Goal: Task Accomplishment & Management: Use online tool/utility

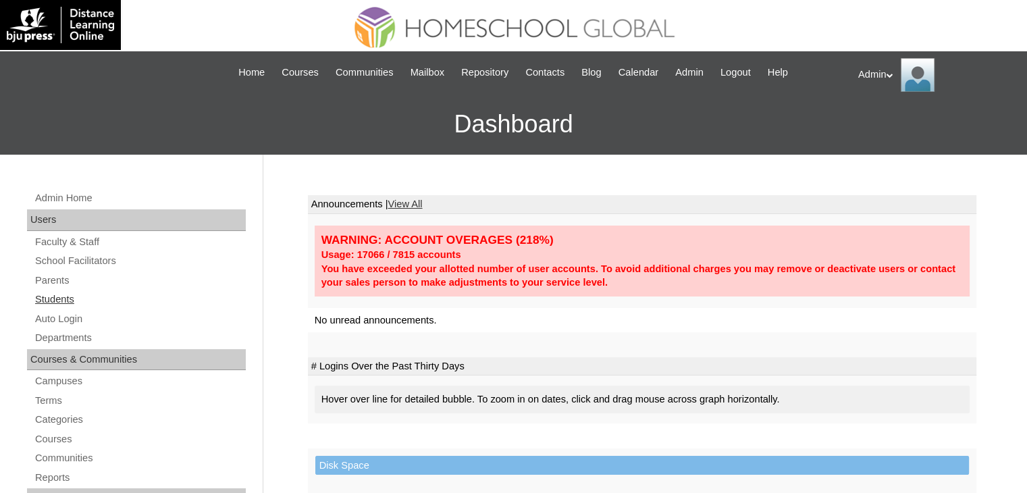
click at [61, 296] on link "Students" at bounding box center [140, 299] width 212 height 17
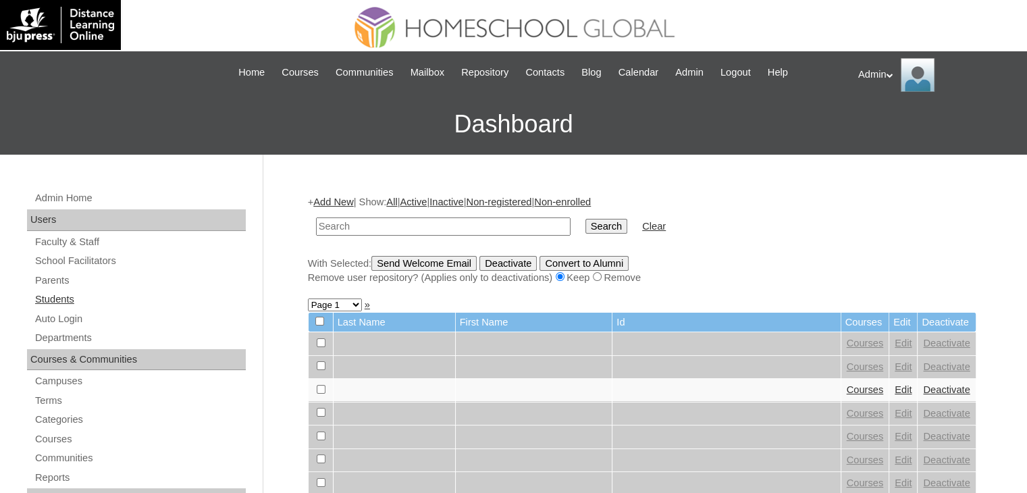
click at [51, 295] on link "Students" at bounding box center [140, 299] width 212 height 17
click at [69, 299] on link "Students" at bounding box center [140, 299] width 212 height 17
type input "Lucio"
click at [585, 219] on input "Search" at bounding box center [606, 226] width 42 height 15
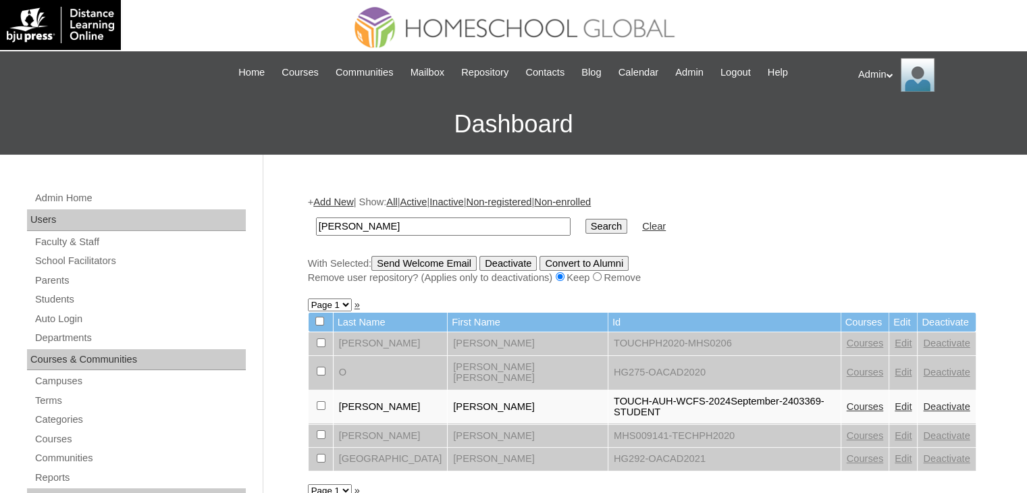
click at [847, 401] on link "Courses" at bounding box center [865, 406] width 37 height 11
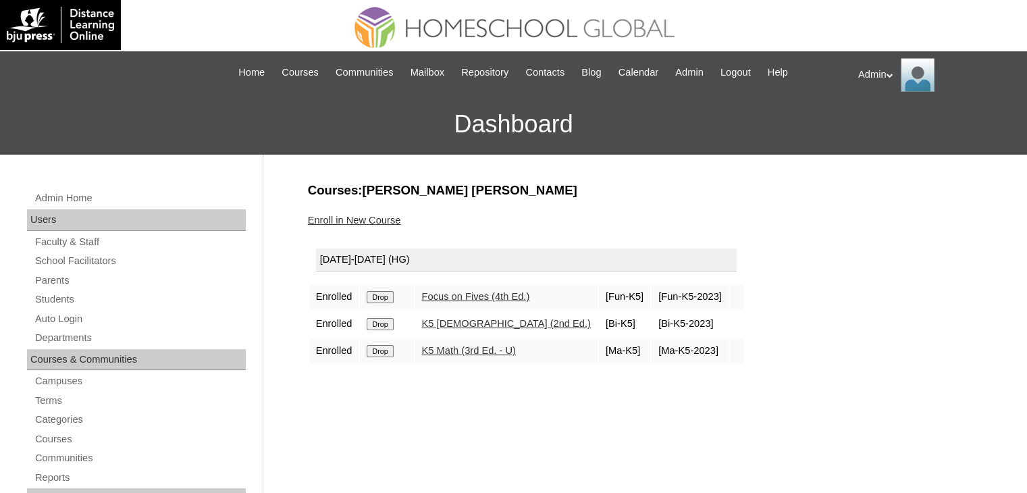
click at [464, 354] on link "K5 Math (3rd Ed. - U)" at bounding box center [469, 350] width 94 height 11
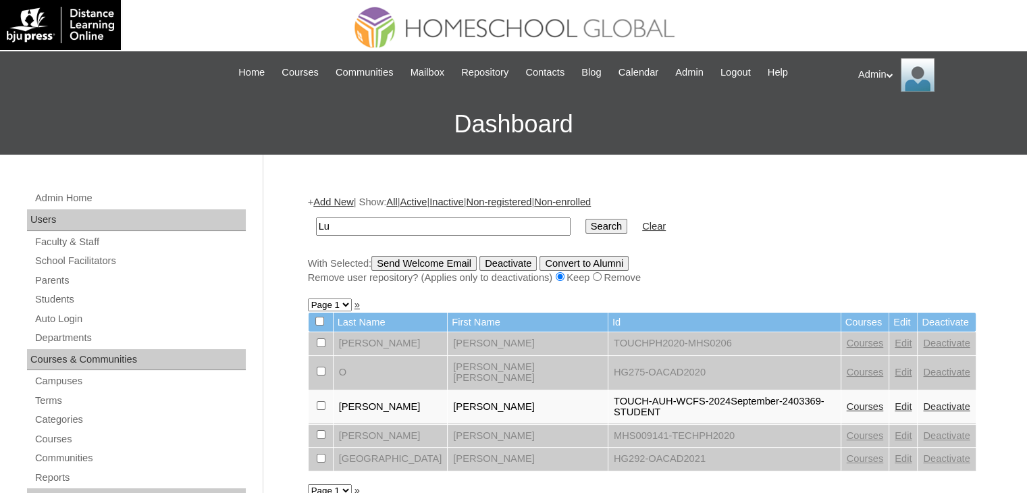
type input "L"
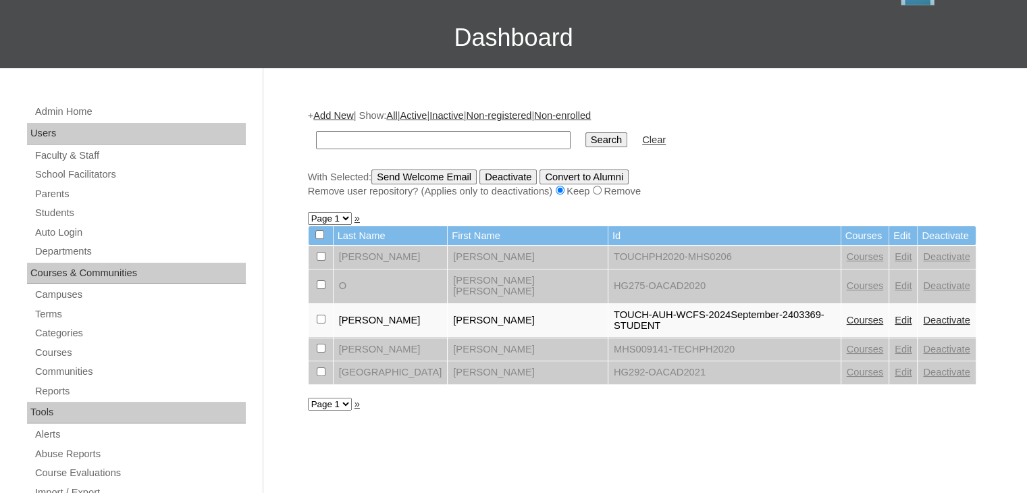
scroll to position [86, 0]
click at [490, 133] on input "text" at bounding box center [443, 140] width 255 height 18
click at [847, 144] on form "Search Clear" at bounding box center [642, 140] width 669 height 34
click at [847, 315] on link "Courses" at bounding box center [865, 320] width 37 height 11
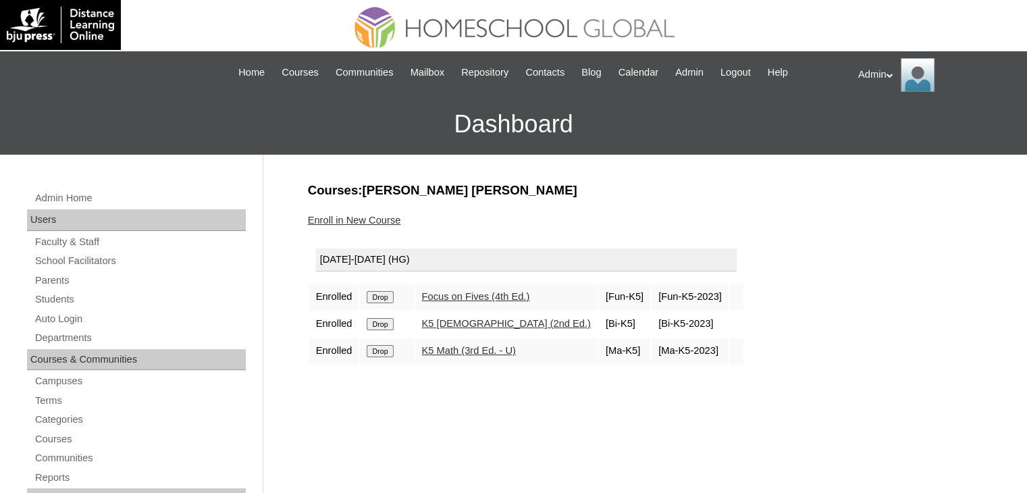
click at [348, 215] on link "Enroll in New Course" at bounding box center [354, 220] width 93 height 11
click at [68, 301] on link "Students" at bounding box center [140, 299] width 212 height 17
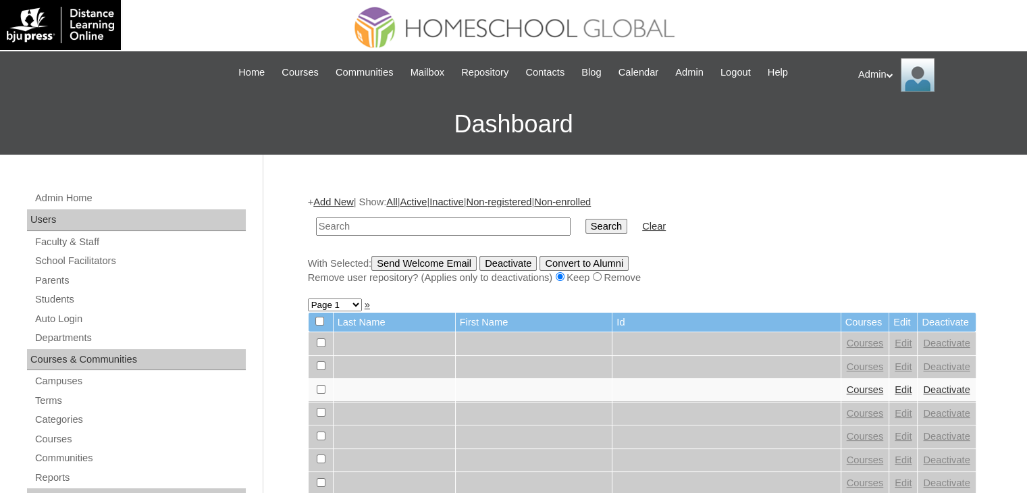
drag, startPoint x: 0, startPoint y: 0, endPoint x: 450, endPoint y: 218, distance: 500.5
click at [450, 218] on input "text" at bounding box center [443, 226] width 255 height 18
click at [57, 298] on link "Students" at bounding box center [140, 299] width 212 height 17
click at [767, 195] on div "+ Add New | Show: All | Active | Inactive | Non-registered | Non-enrolled Searc…" at bounding box center [642, 239] width 669 height 89
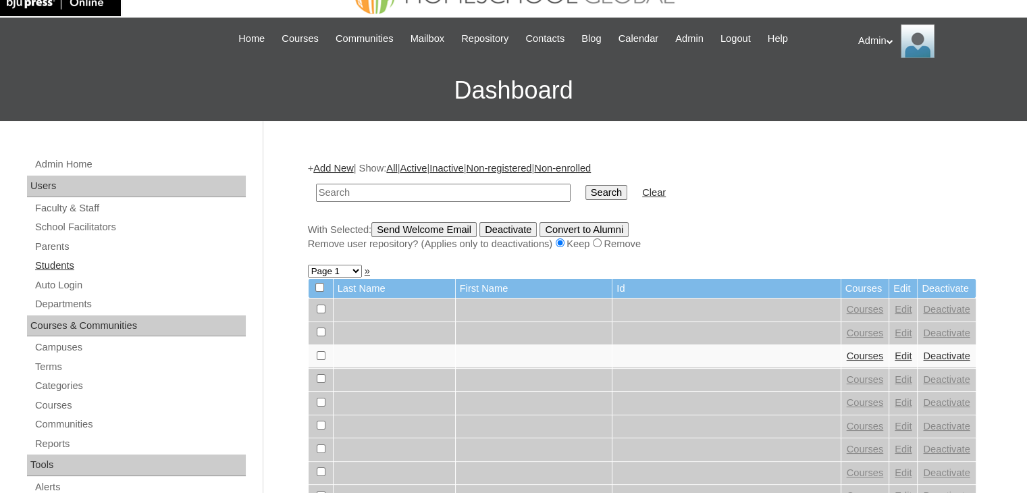
scroll to position [34, 0]
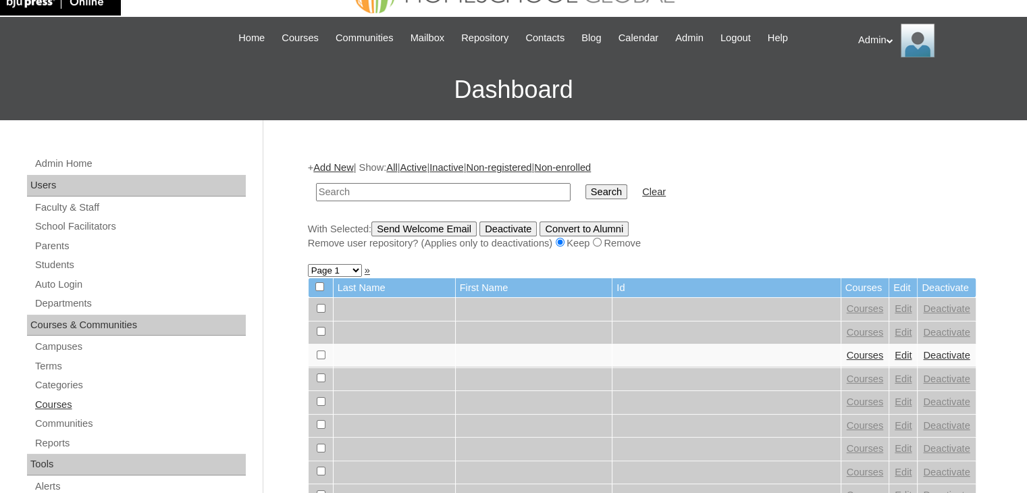
click at [57, 405] on link "Courses" at bounding box center [140, 404] width 212 height 17
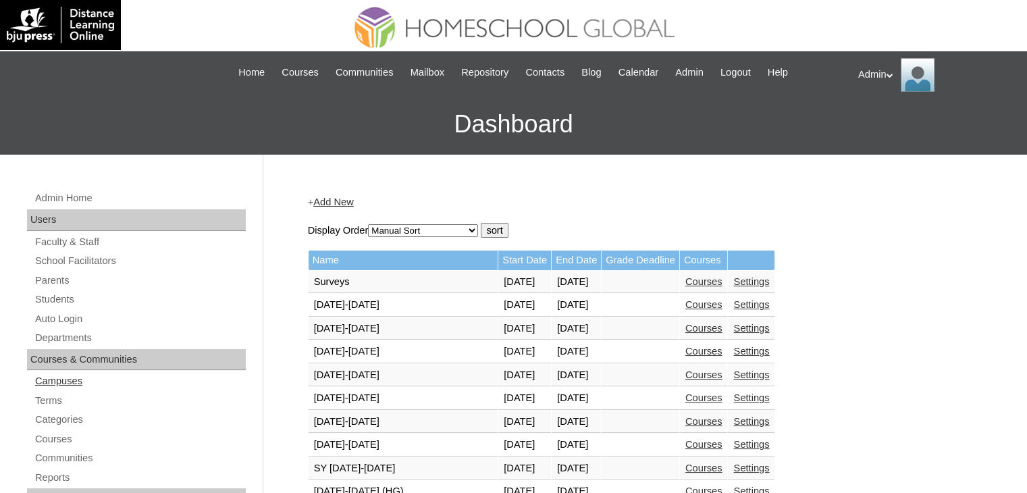
scroll to position [53, 0]
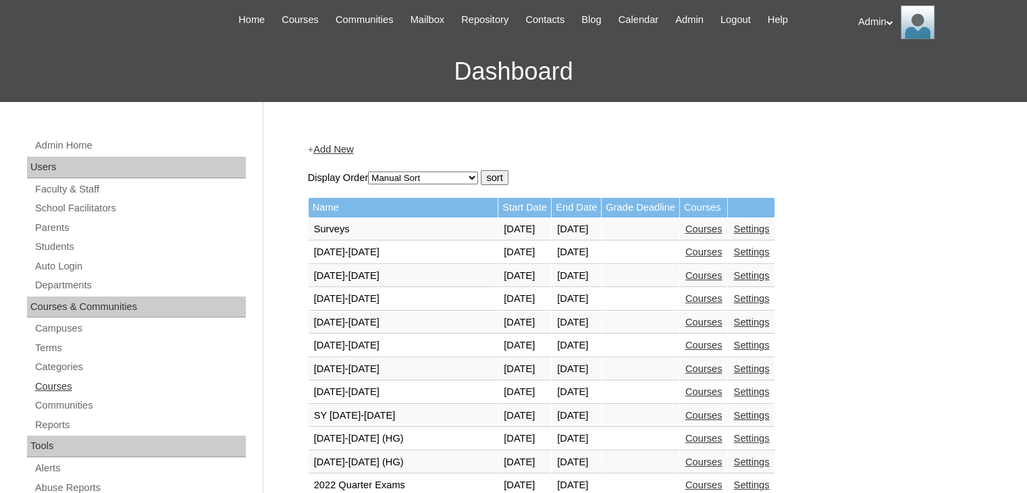
click at [69, 382] on link "Courses" at bounding box center [140, 386] width 212 height 17
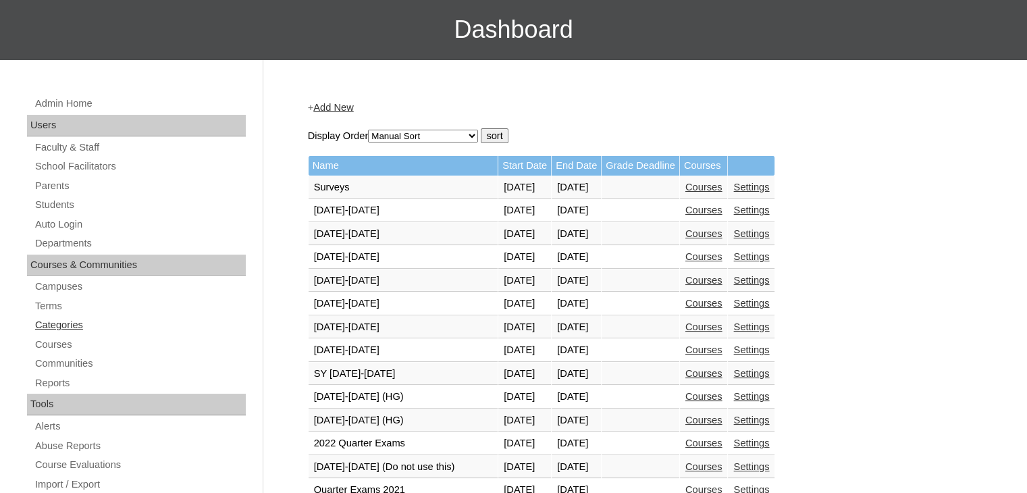
scroll to position [111, 0]
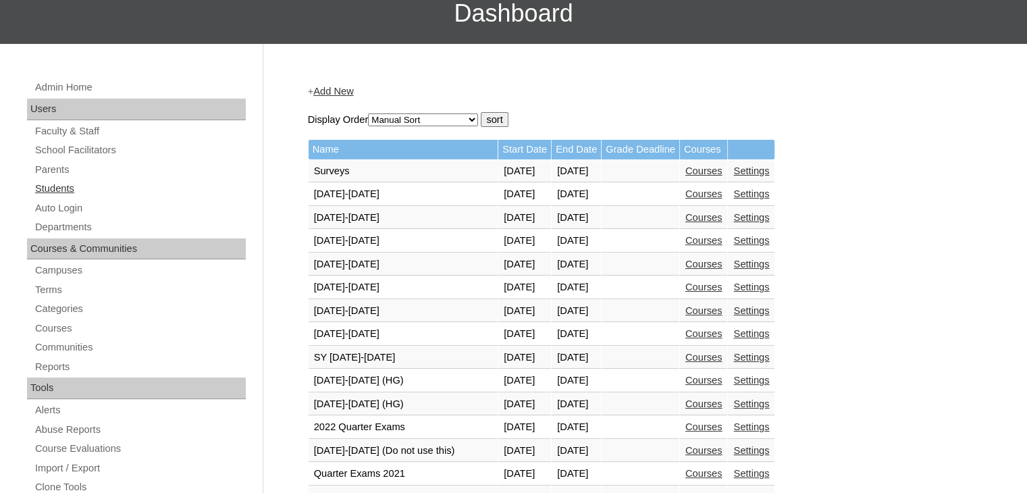
click at [68, 190] on link "Students" at bounding box center [140, 188] width 212 height 17
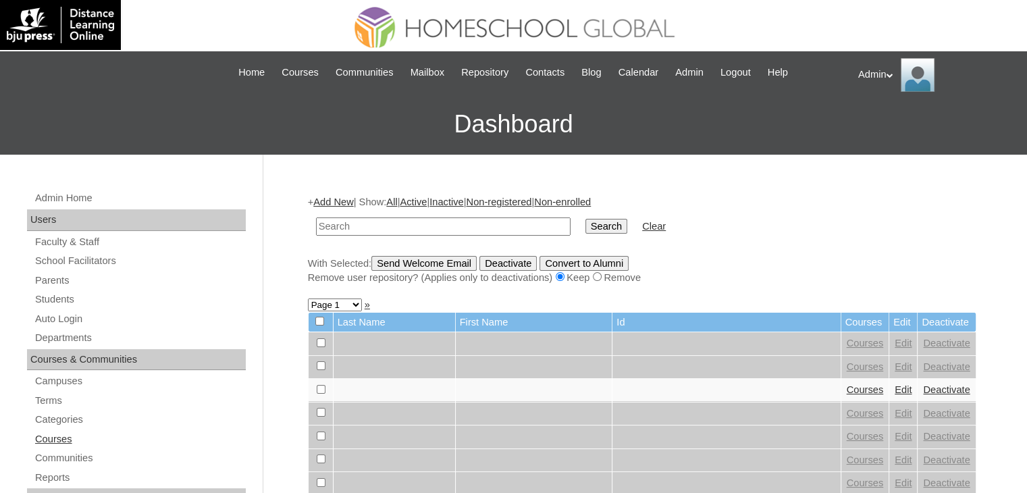
click at [62, 441] on link "Courses" at bounding box center [140, 439] width 212 height 17
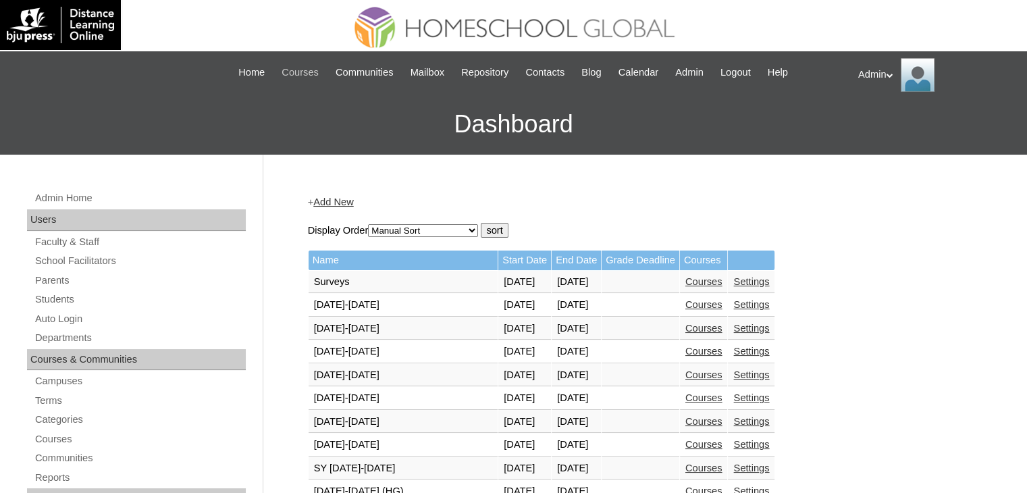
click at [289, 74] on span "Courses" at bounding box center [300, 73] width 37 height 16
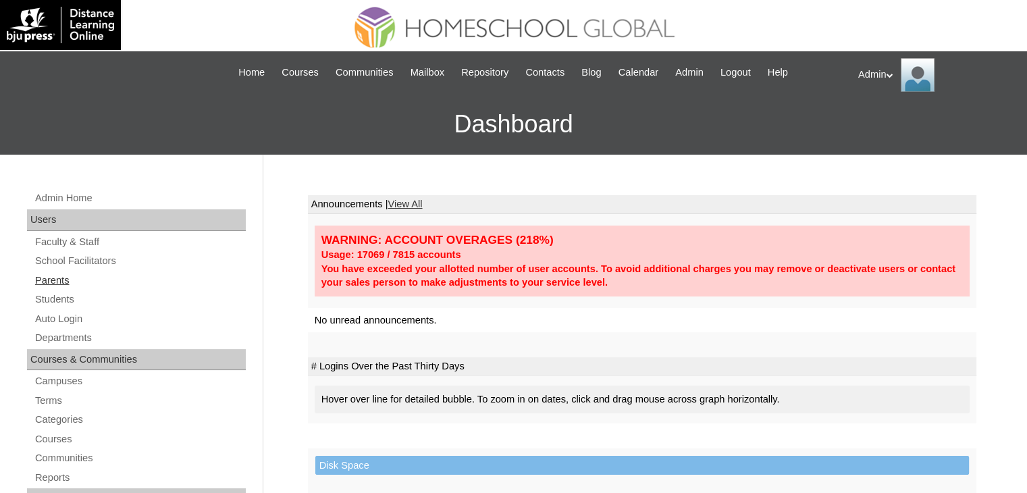
click at [60, 278] on link "Parents" at bounding box center [140, 280] width 212 height 17
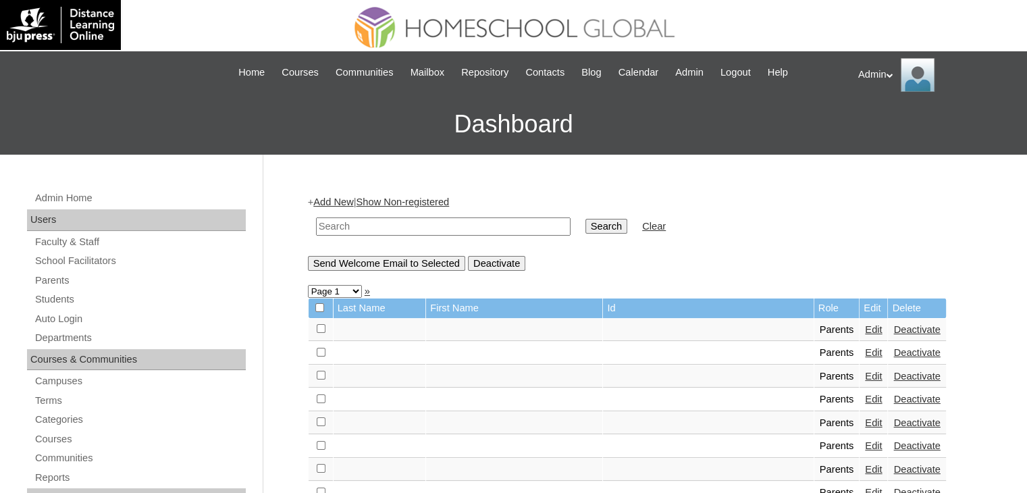
click at [389, 226] on input "text" at bounding box center [443, 226] width 255 height 18
click at [735, 217] on form "Search Clear" at bounding box center [642, 226] width 669 height 34
click at [51, 299] on link "Students" at bounding box center [140, 299] width 212 height 17
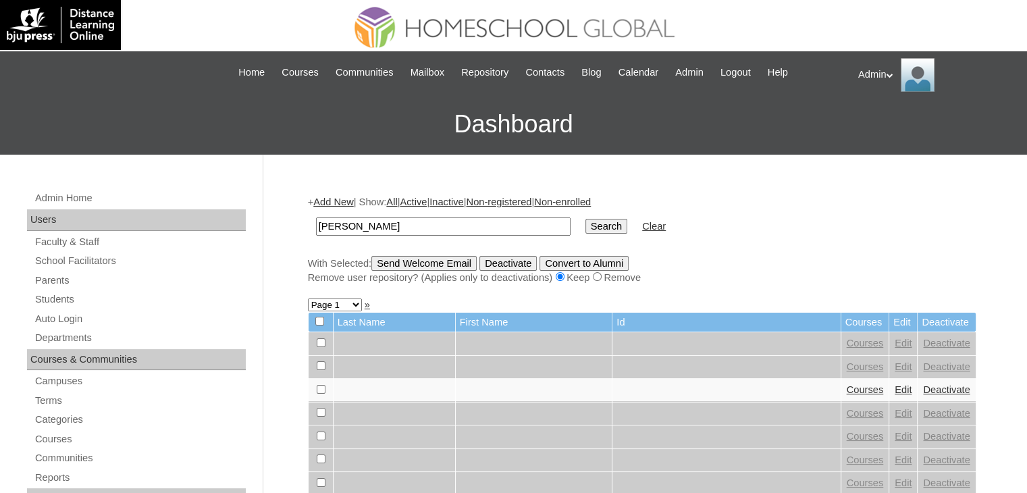
type input "[PERSON_NAME]"
click at [585, 219] on input "Search" at bounding box center [606, 226] width 42 height 15
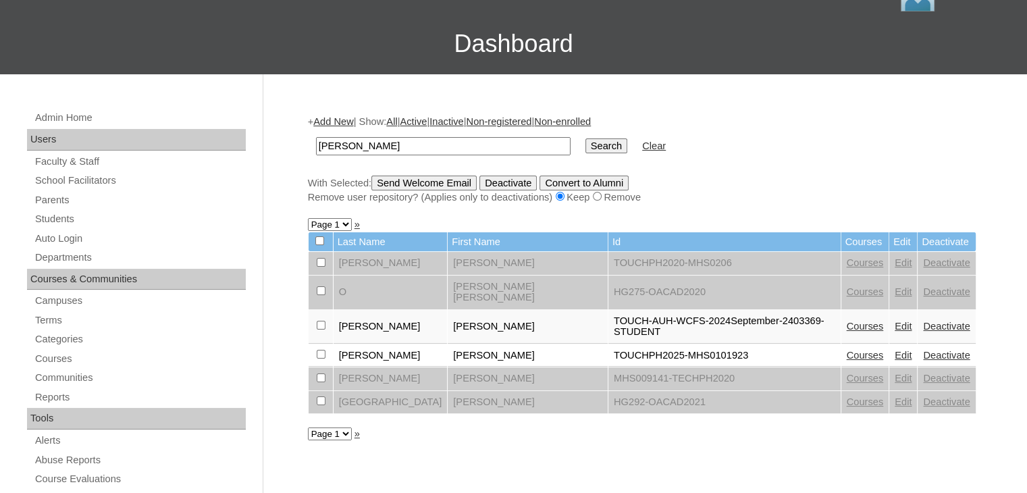
scroll to position [81, 0]
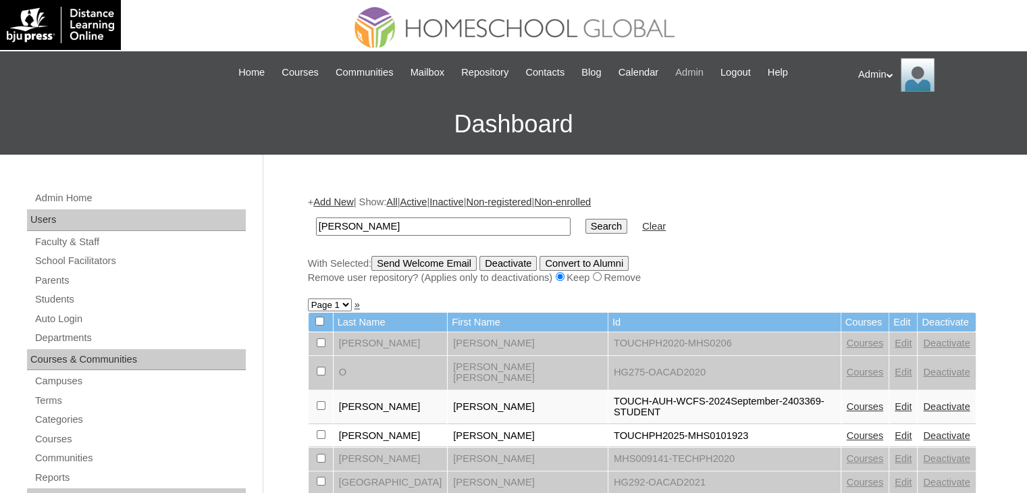
click at [704, 70] on span "Admin" at bounding box center [689, 73] width 28 height 16
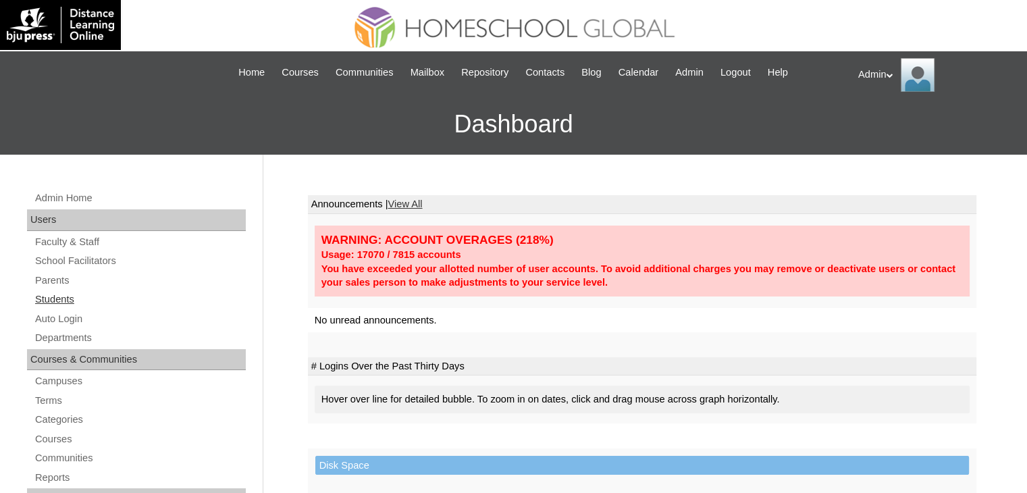
click at [51, 305] on link "Students" at bounding box center [140, 299] width 212 height 17
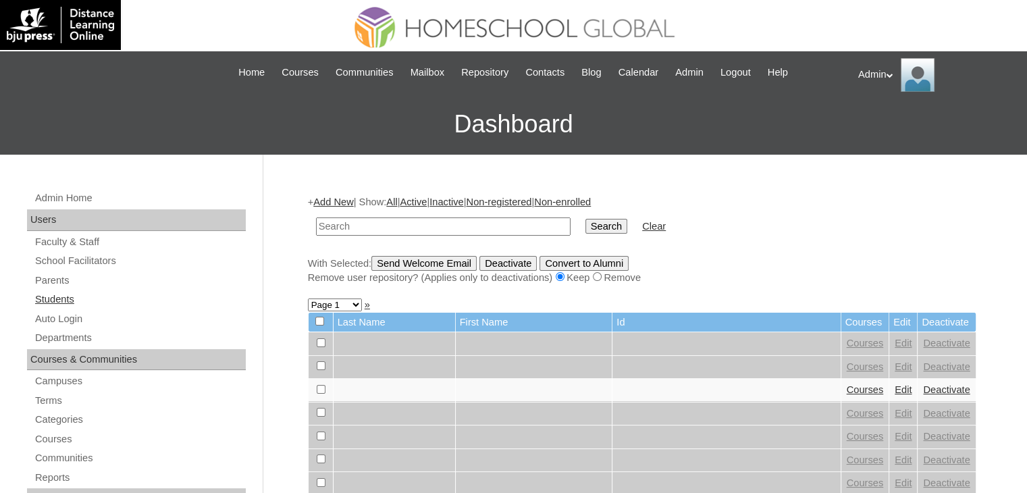
click at [57, 300] on link "Students" at bounding box center [140, 299] width 212 height 17
type input "smith"
click at [585, 219] on input "Search" at bounding box center [606, 226] width 42 height 15
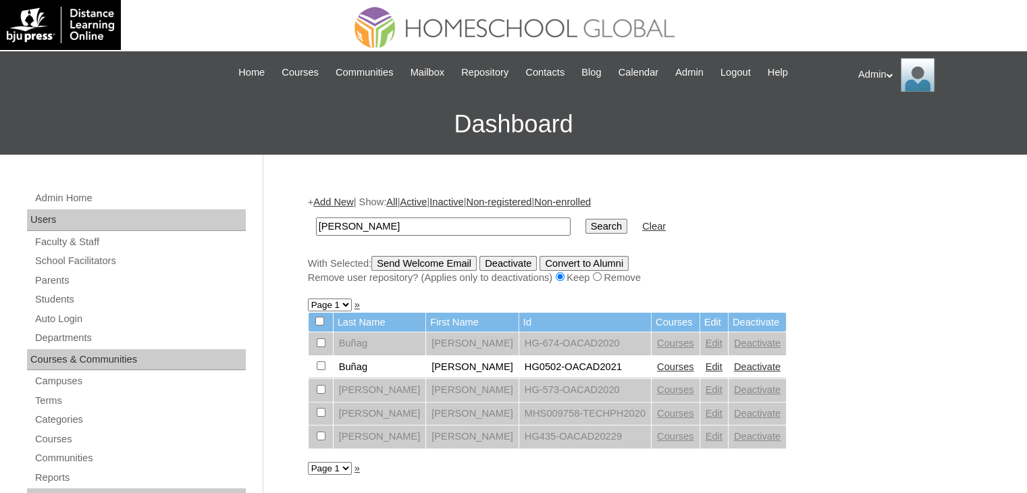
click at [814, 248] on div "+ Add New | Show: All | Active | Inactive | Non-registered | Non-enrolled [PERS…" at bounding box center [642, 239] width 669 height 89
drag, startPoint x: 361, startPoint y: 224, endPoint x: 84, endPoint y: 247, distance: 278.6
type input "[PERSON_NAME]"
click at [585, 219] on input "Search" at bounding box center [606, 226] width 42 height 15
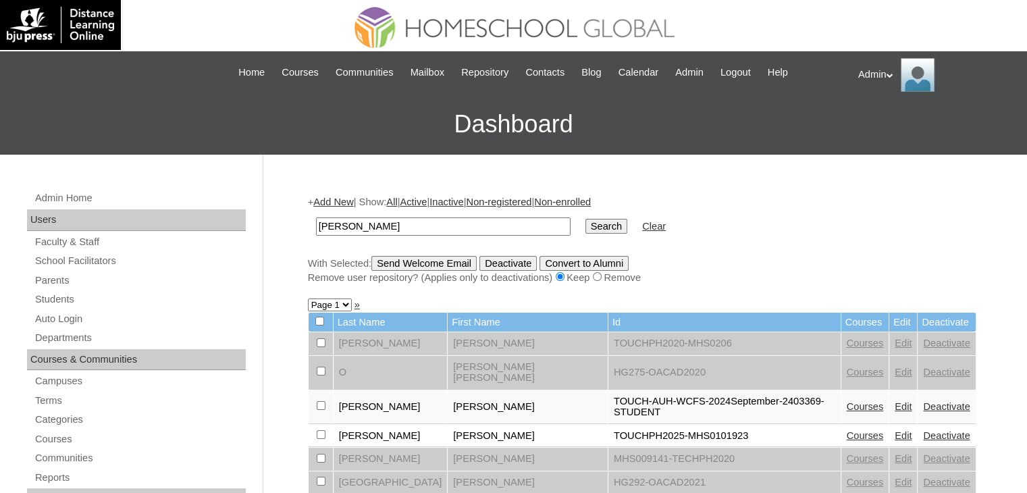
click at [847, 430] on link "Courses" at bounding box center [865, 435] width 37 height 11
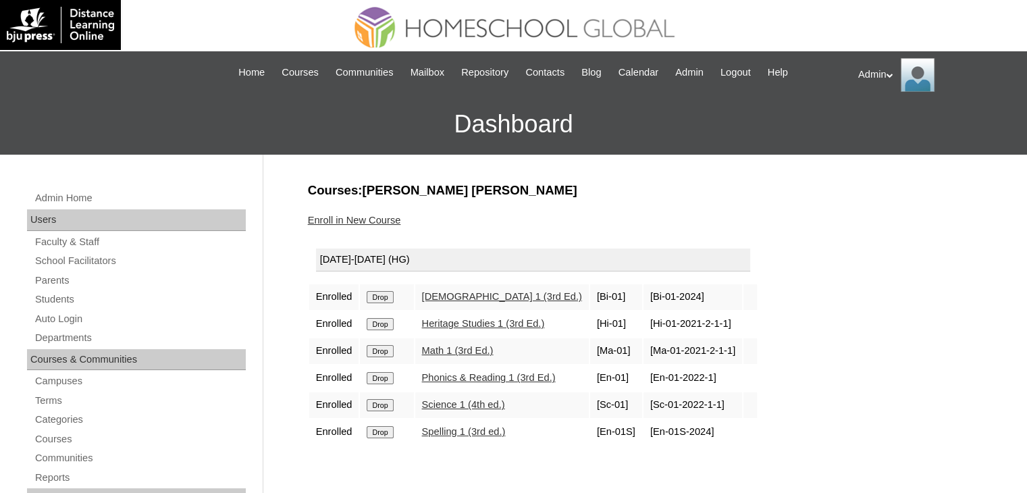
click at [455, 350] on link "Math 1 (3rd Ed.)" at bounding box center [458, 350] width 72 height 11
click at [68, 293] on link "Students" at bounding box center [140, 299] width 212 height 17
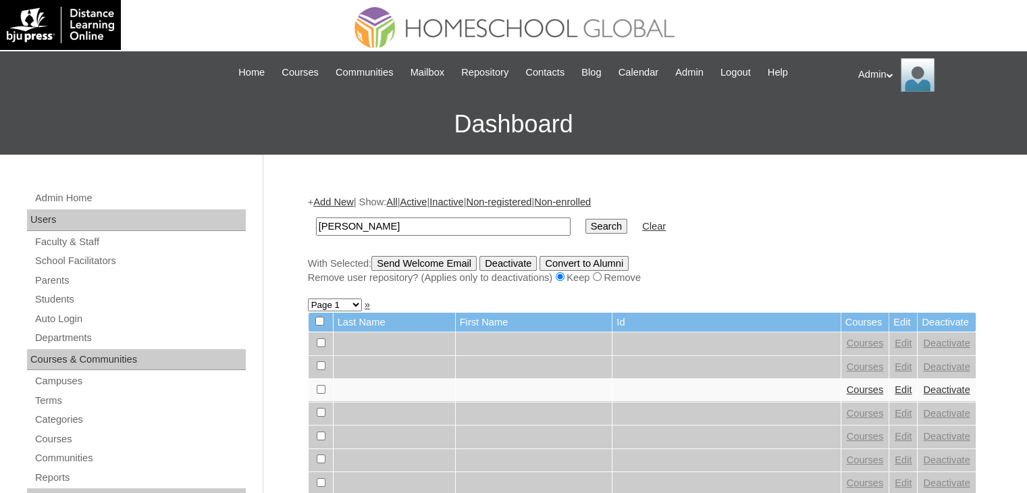
type input "[PERSON_NAME]"
click at [585, 219] on input "Search" at bounding box center [606, 226] width 42 height 15
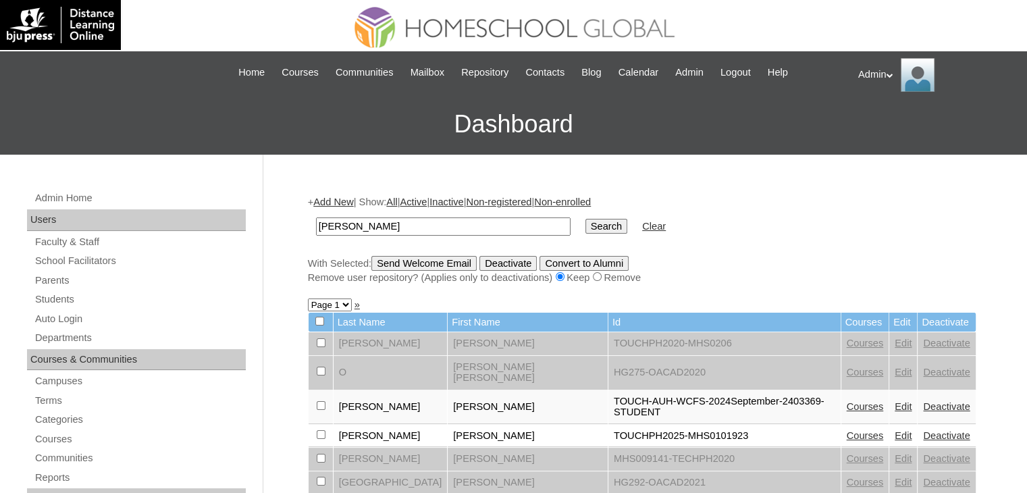
click at [923, 401] on link "Deactivate" at bounding box center [946, 406] width 47 height 11
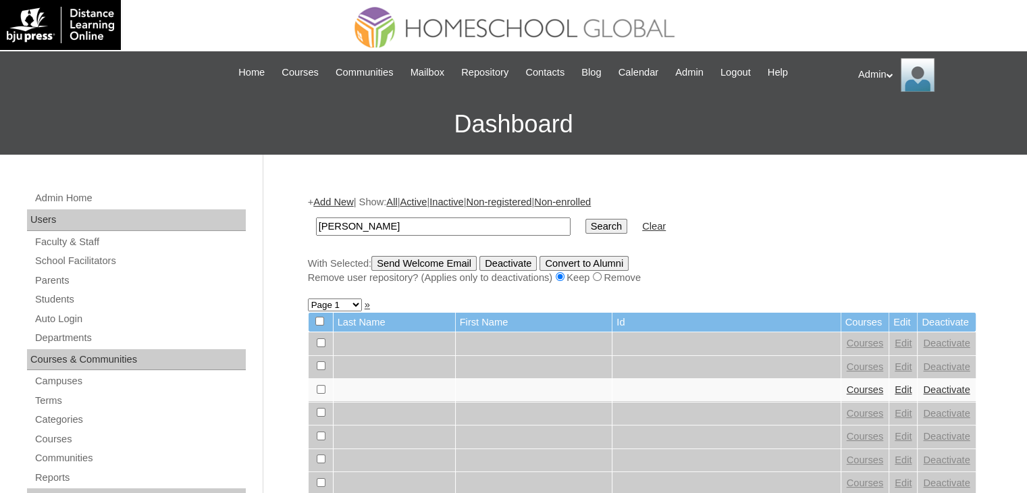
type input "[PERSON_NAME]"
click at [585, 226] on input "Search" at bounding box center [606, 226] width 42 height 15
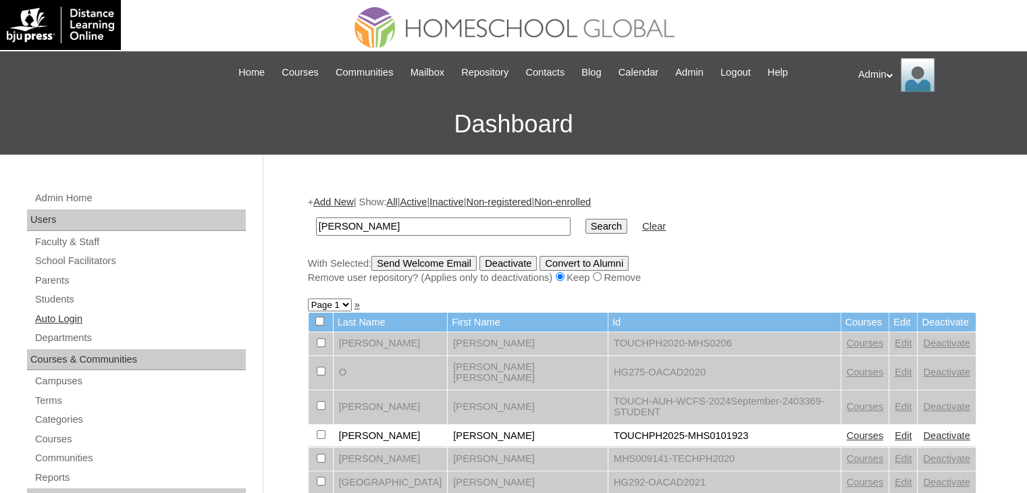
click at [67, 317] on link "Auto Login" at bounding box center [140, 319] width 212 height 17
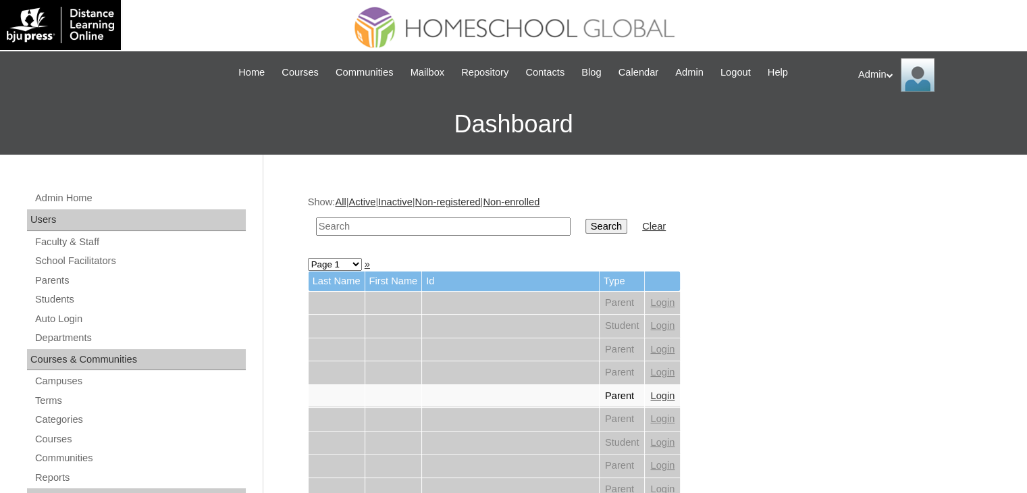
click at [440, 224] on input "text" at bounding box center [443, 226] width 255 height 18
type input "L"
type input "[PERSON_NAME]"
click at [585, 222] on input "Search" at bounding box center [606, 226] width 42 height 15
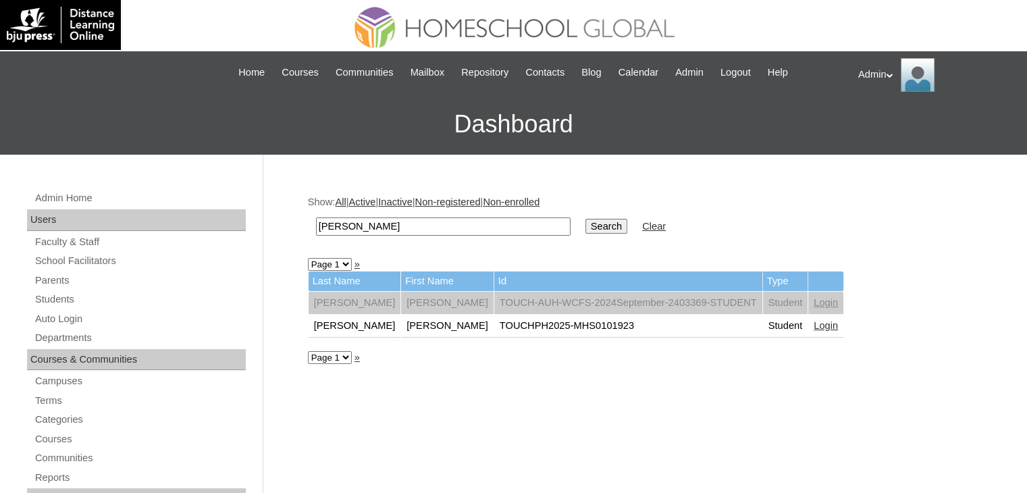
click at [814, 325] on link "Login" at bounding box center [826, 325] width 24 height 11
